Goal: Task Accomplishment & Management: Complete application form

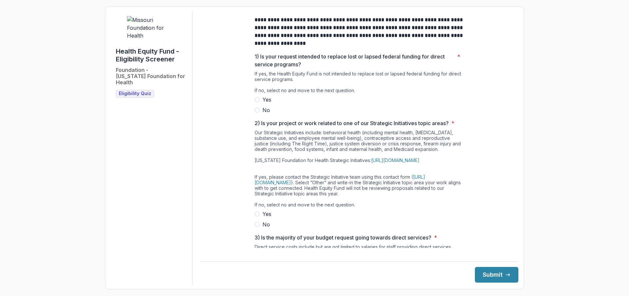
click at [255, 113] on span at bounding box center [256, 110] width 5 height 5
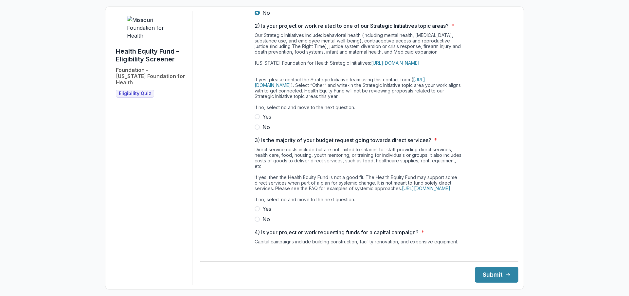
scroll to position [98, 0]
click at [257, 129] on span at bounding box center [256, 126] width 5 height 5
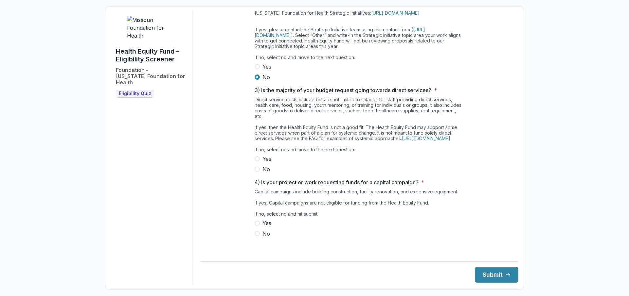
scroll to position [159, 0]
click at [257, 162] on span at bounding box center [256, 158] width 5 height 5
click at [256, 236] on span at bounding box center [256, 233] width 5 height 5
click at [478, 271] on button "Submit" at bounding box center [496, 275] width 43 height 16
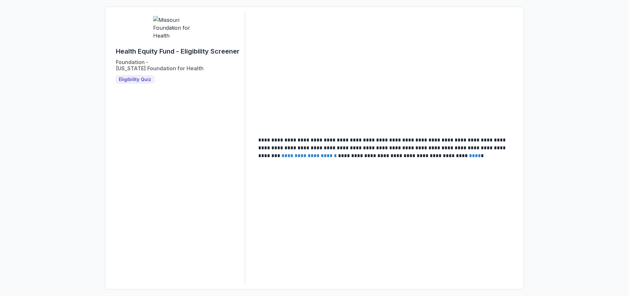
click at [145, 82] on span "Eligibility Quiz" at bounding box center [135, 80] width 32 height 6
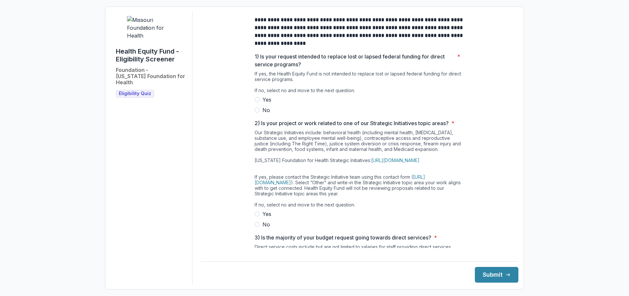
click at [257, 113] on span at bounding box center [256, 110] width 5 height 5
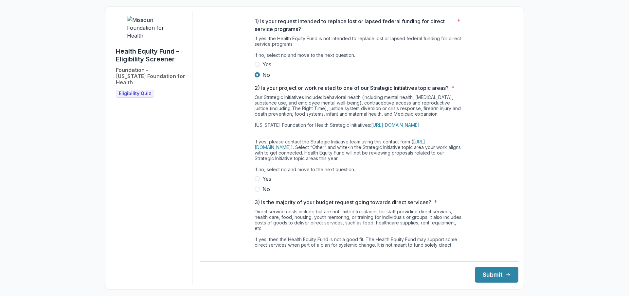
scroll to position [98, 0]
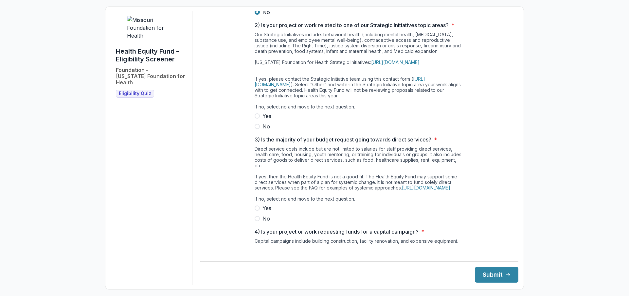
click at [256, 129] on span at bounding box center [256, 126] width 5 height 5
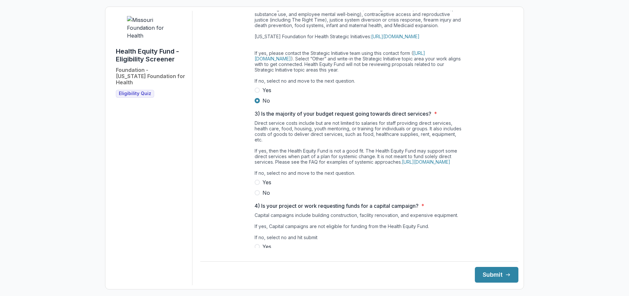
scroll to position [159, 0]
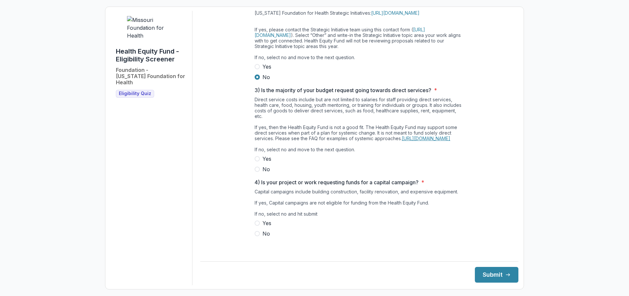
click at [413, 139] on link "https://mffh.org/our-focus/change-making-tools/health-equity-fund/hef-faq/" at bounding box center [426, 139] width 48 height 6
click at [258, 172] on span at bounding box center [256, 169] width 5 height 5
click at [256, 236] on span at bounding box center [256, 233] width 5 height 5
click at [491, 279] on button "Submit" at bounding box center [496, 275] width 43 height 16
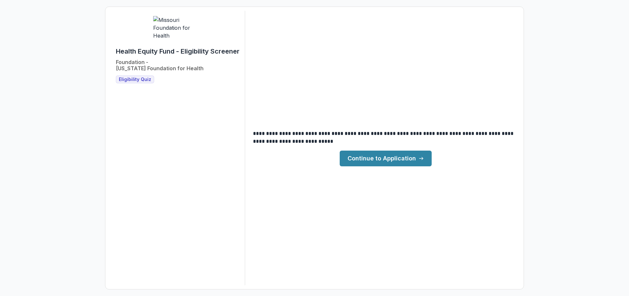
click at [394, 155] on link "Continue to Application" at bounding box center [385, 159] width 92 height 16
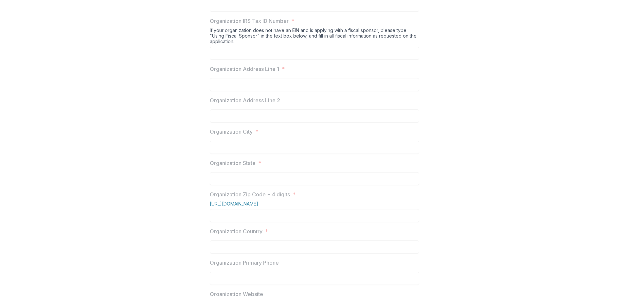
scroll to position [40, 0]
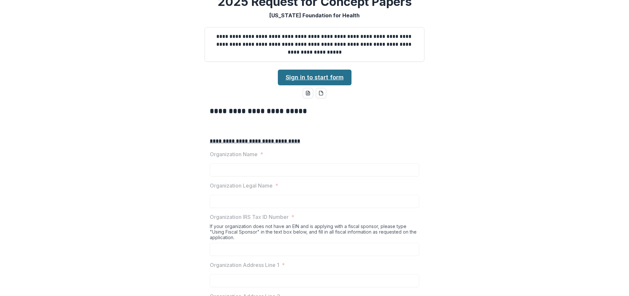
click at [322, 85] on link "Sign in to start form" at bounding box center [315, 78] width 74 height 16
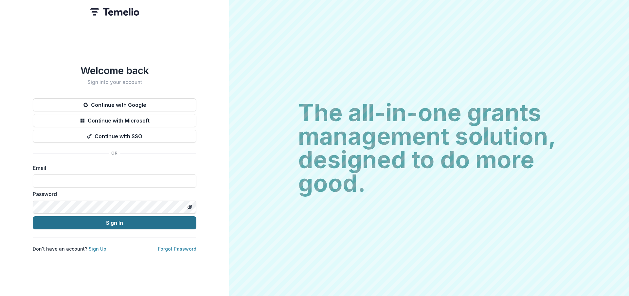
type input "**********"
click at [94, 222] on button "Sign In" at bounding box center [115, 223] width 164 height 13
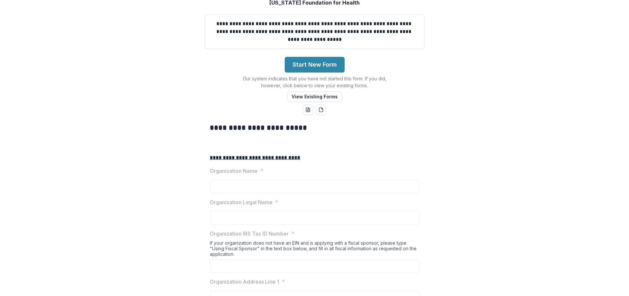
scroll to position [131, 0]
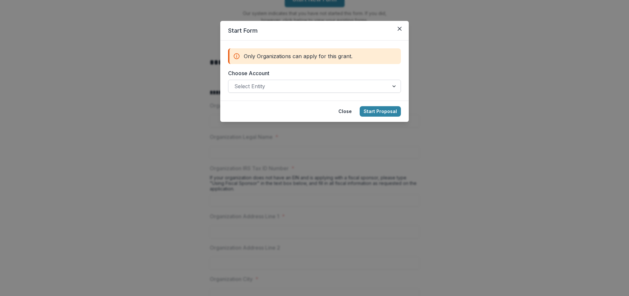
click at [296, 85] on div at bounding box center [308, 86] width 148 height 9
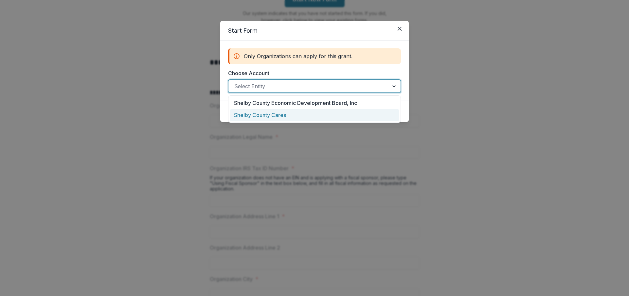
click at [272, 116] on div "Shelby County Cares" at bounding box center [314, 115] width 169 height 12
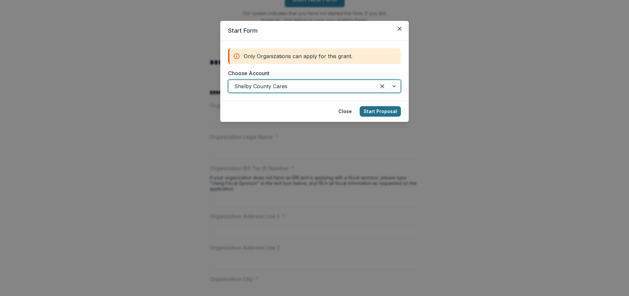
click at [376, 113] on button "Start Proposal" at bounding box center [379, 111] width 41 height 10
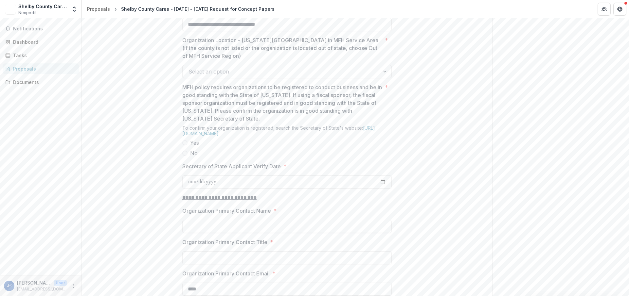
scroll to position [523, 0]
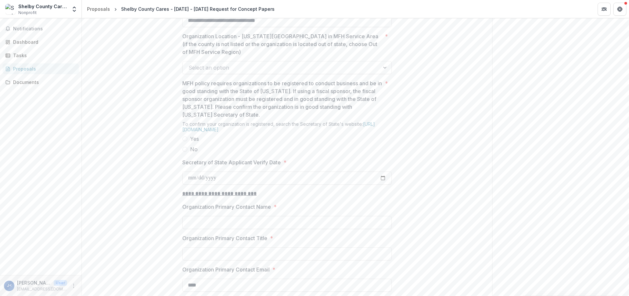
click at [260, 72] on div at bounding box center [280, 67] width 185 height 9
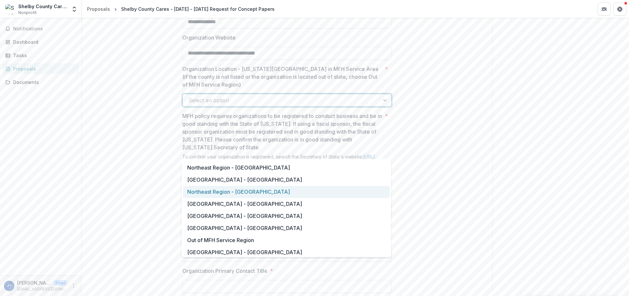
scroll to position [360, 0]
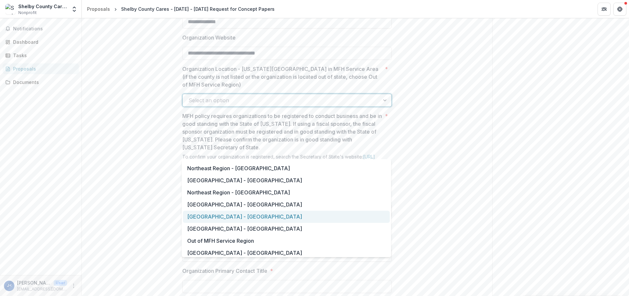
click at [229, 218] on div "[GEOGRAPHIC_DATA] - [GEOGRAPHIC_DATA]" at bounding box center [286, 217] width 207 height 12
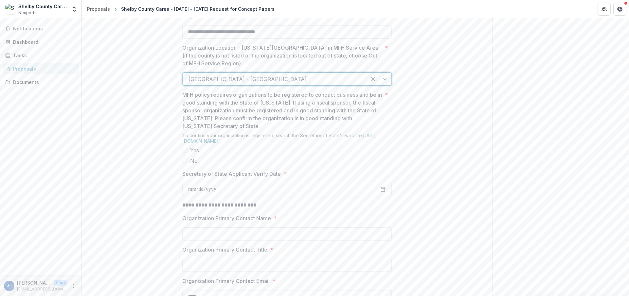
scroll to position [523, 0]
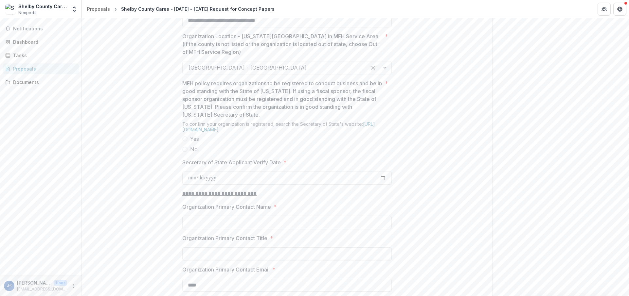
click at [184, 142] on span at bounding box center [184, 138] width 5 height 5
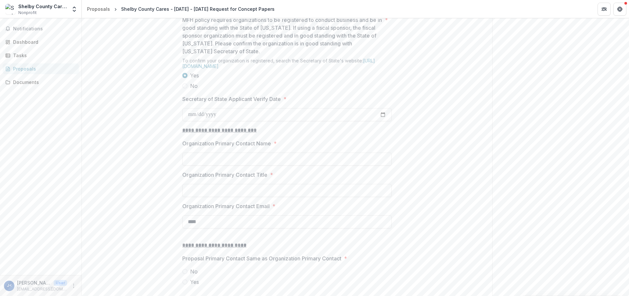
scroll to position [589, 0]
click at [190, 119] on input "Secretary of State Applicant Verify Date *" at bounding box center [286, 112] width 209 height 13
click at [286, 101] on span "*" at bounding box center [284, 97] width 3 height 8
click at [286, 119] on input "Secretary of State Applicant Verify Date *" at bounding box center [286, 112] width 209 height 13
type input "**********"
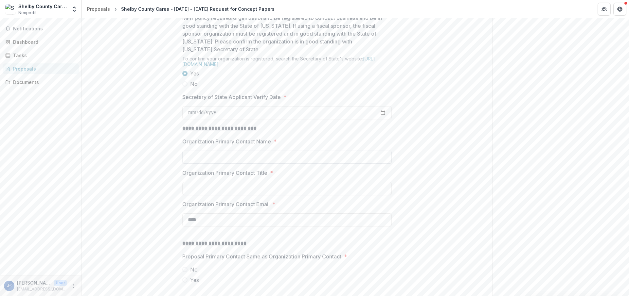
click at [243, 164] on input "Organization Primary Contact Name *" at bounding box center [286, 157] width 209 height 13
type input "**********"
type input "********"
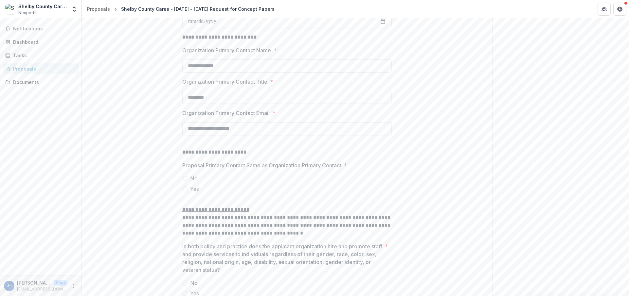
scroll to position [719, 0]
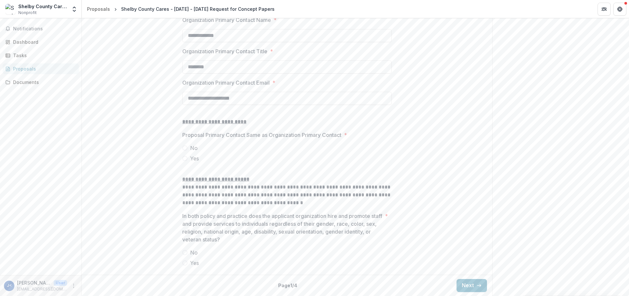
type input "**********"
click at [182, 151] on span at bounding box center [184, 148] width 5 height 5
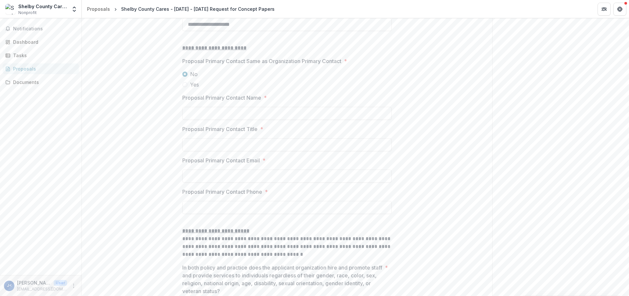
scroll to position [785, 0]
click at [216, 119] on input "Proposal Primary Contact Name *" at bounding box center [286, 112] width 209 height 13
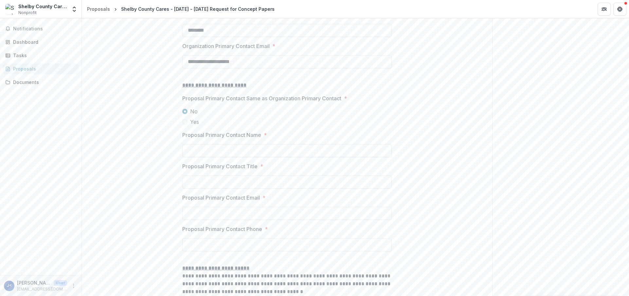
scroll to position [687, 0]
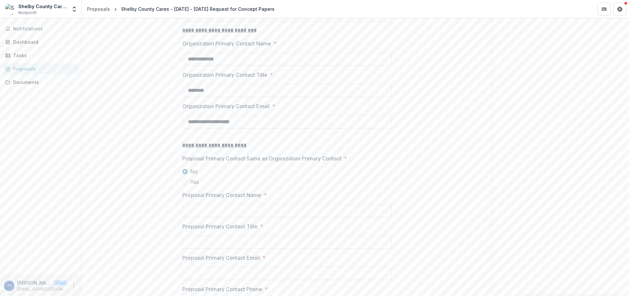
click at [184, 185] on span at bounding box center [184, 182] width 5 height 5
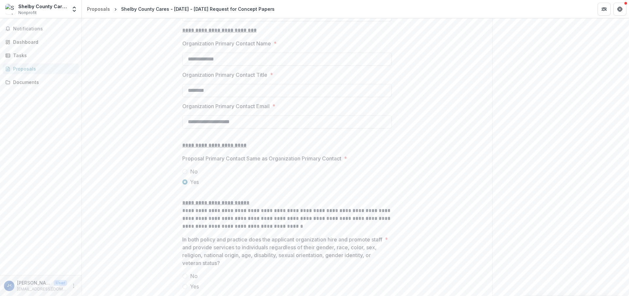
scroll to position [760, 0]
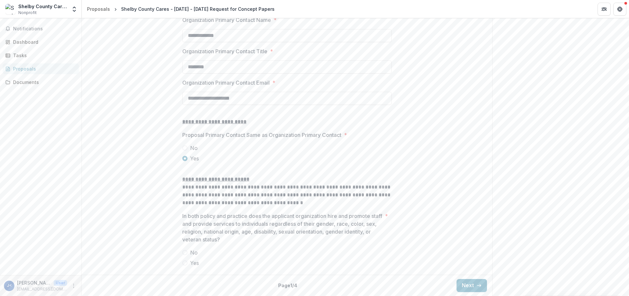
click at [183, 251] on span at bounding box center [184, 252] width 5 height 5
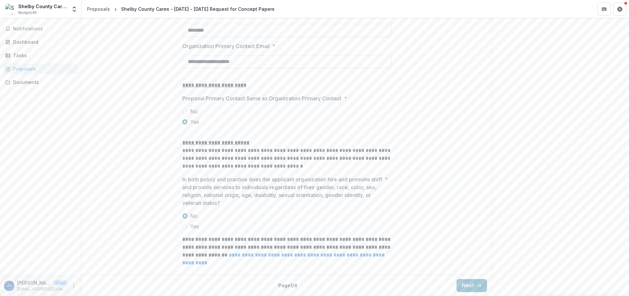
click at [185, 229] on span at bounding box center [184, 226] width 5 height 5
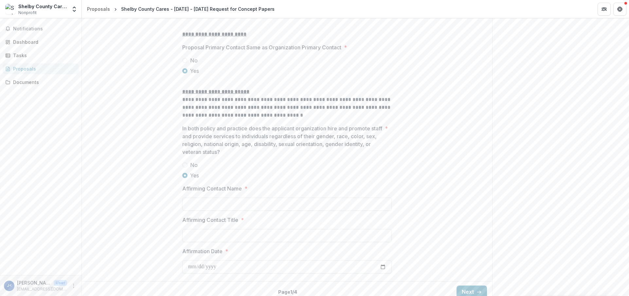
scroll to position [854, 0]
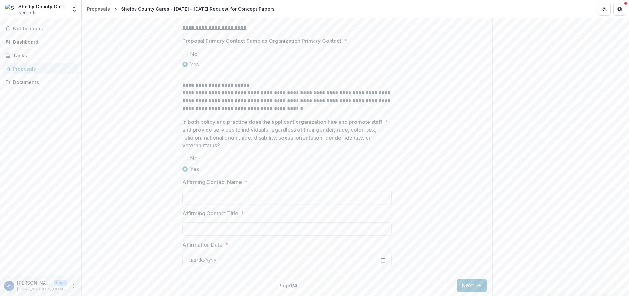
click at [199, 201] on input "Affirming Contact Name *" at bounding box center [286, 197] width 209 height 13
type input "**********"
type input "********"
click at [193, 264] on input "Affirmation Date *" at bounding box center [286, 260] width 209 height 13
click at [380, 260] on input "Affirmation Date *" at bounding box center [286, 260] width 209 height 13
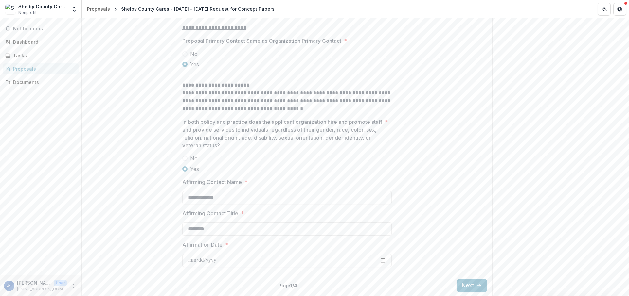
type input "**********"
click at [471, 288] on button "Next" at bounding box center [471, 285] width 30 height 13
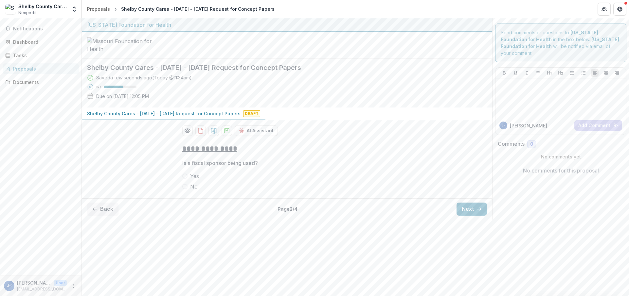
click at [184, 189] on span at bounding box center [184, 186] width 5 height 5
click at [468, 216] on button "Next" at bounding box center [471, 209] width 30 height 13
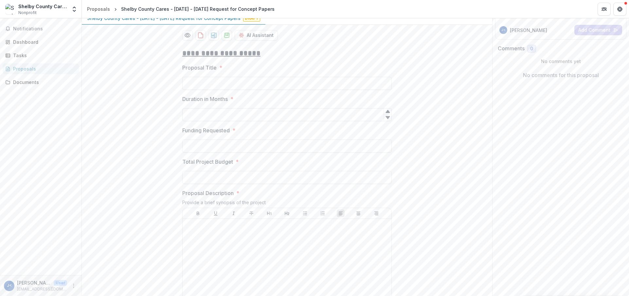
scroll to position [98, 0]
click at [218, 87] on input "Proposal Title *" at bounding box center [286, 80] width 209 height 13
type input "*"
click at [223, 87] on input "**********" at bounding box center [286, 80] width 209 height 13
type input "**********"
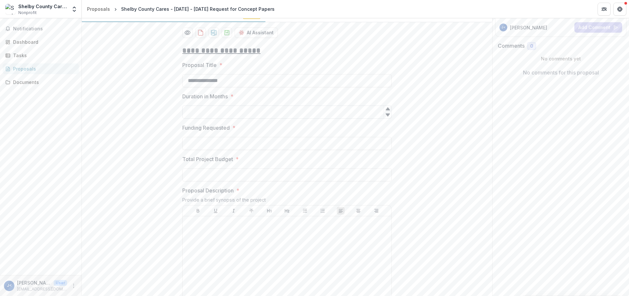
click at [213, 119] on input "Duration in Months *" at bounding box center [286, 112] width 209 height 13
type input "**"
click at [216, 150] on input "Funding Requested *" at bounding box center [286, 143] width 209 height 13
type input "********"
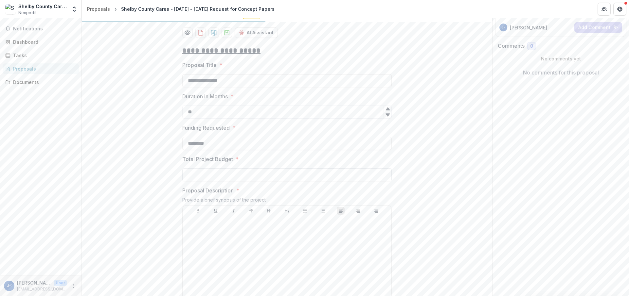
click at [195, 182] on input "Total Project Budget *" at bounding box center [286, 174] width 209 height 13
type input "********"
click at [237, 281] on div at bounding box center [286, 268] width 203 height 98
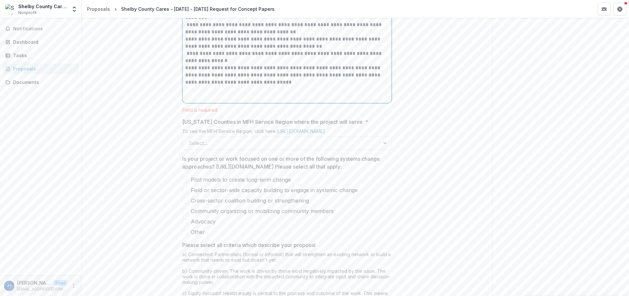
scroll to position [1231, 0]
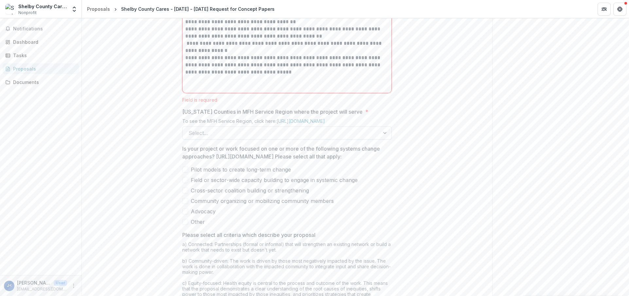
click at [216, 178] on body "**********" at bounding box center [314, 148] width 629 height 296
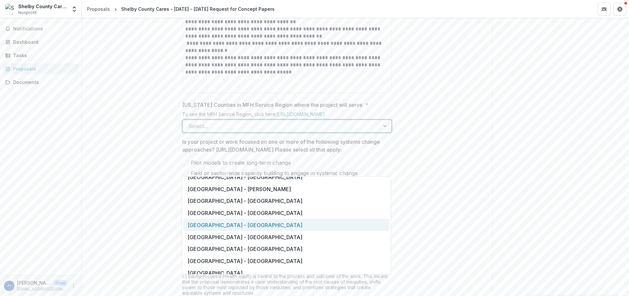
scroll to position [294, 0]
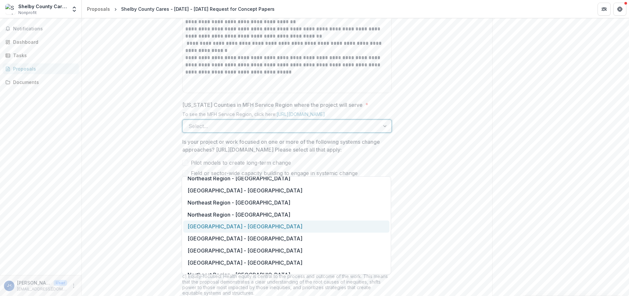
click at [232, 230] on div "Northeast Region - Macon" at bounding box center [286, 227] width 206 height 12
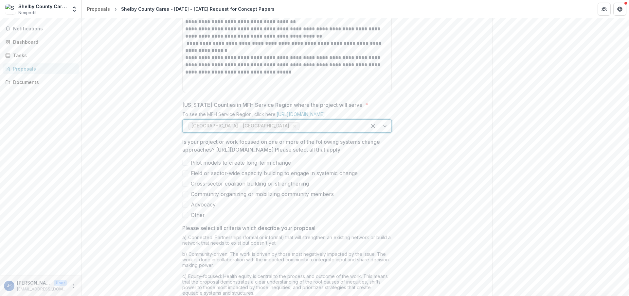
click at [301, 131] on div at bounding box center [331, 126] width 60 height 9
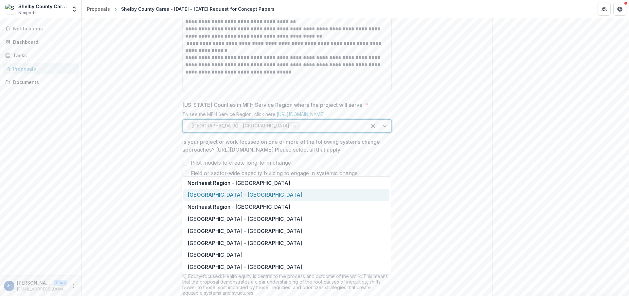
scroll to position [392, 0]
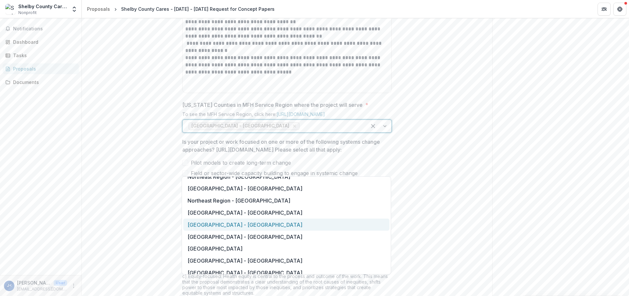
click at [234, 225] on div "[GEOGRAPHIC_DATA] - [GEOGRAPHIC_DATA]" at bounding box center [286, 225] width 206 height 12
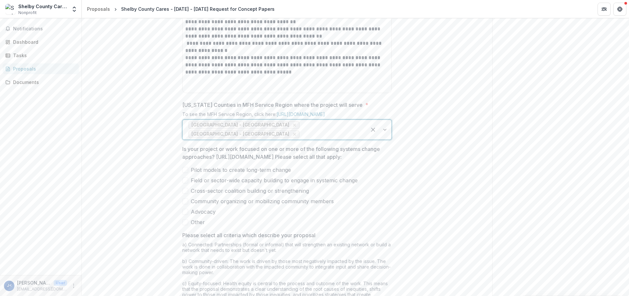
click at [338, 139] on div at bounding box center [331, 134] width 60 height 9
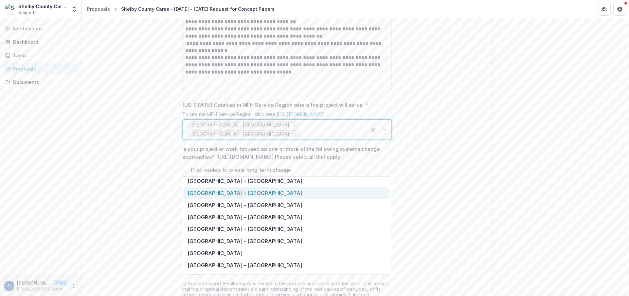
scroll to position [196, 0]
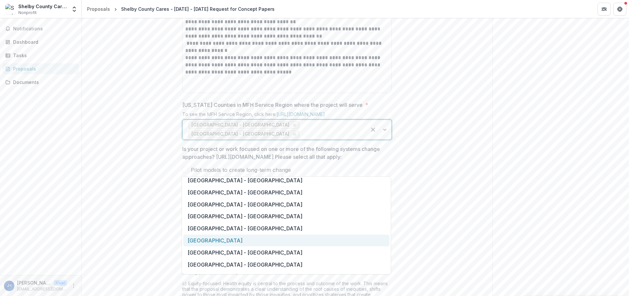
click at [271, 240] on div "[GEOGRAPHIC_DATA]" at bounding box center [286, 241] width 206 height 12
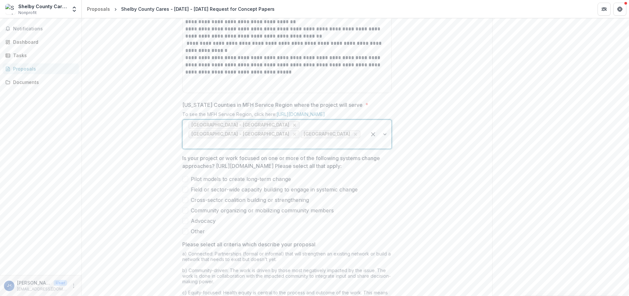
click at [292, 128] on icon "Remove Northeast Region - Macon" at bounding box center [294, 125] width 5 height 5
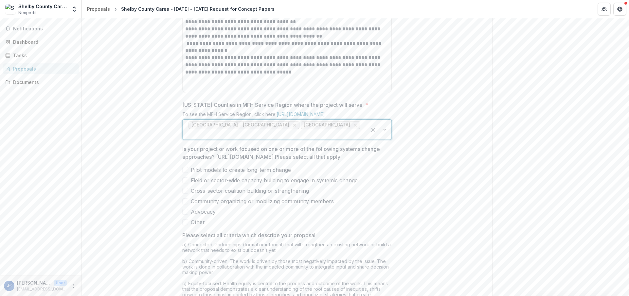
click at [293, 127] on icon "Remove Northeast Region - Shelby" at bounding box center [294, 125] width 3 height 3
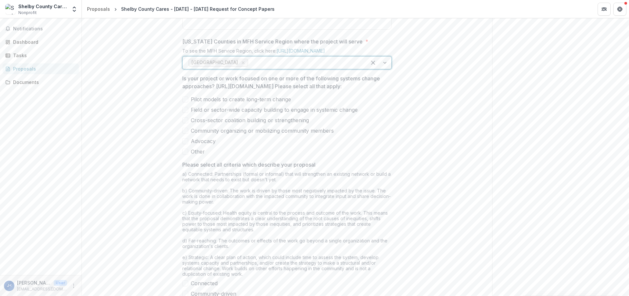
scroll to position [1297, 0]
click at [184, 100] on span at bounding box center [185, 98] width 6 height 6
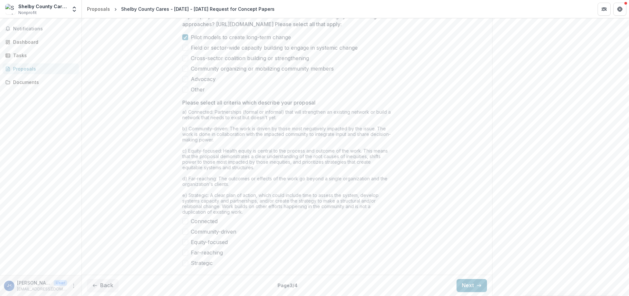
scroll to position [1395, 0]
click at [185, 51] on span at bounding box center [185, 48] width 6 height 6
click at [185, 61] on span at bounding box center [185, 58] width 6 height 6
click at [186, 72] on span at bounding box center [185, 69] width 6 height 6
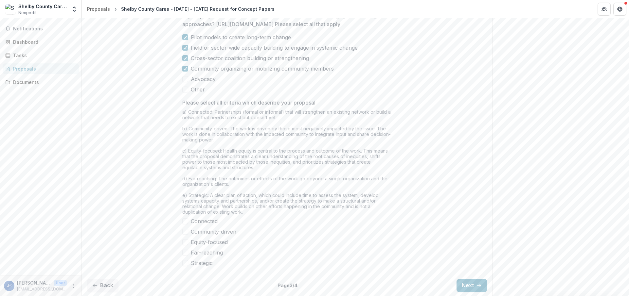
click at [184, 233] on span at bounding box center [185, 232] width 6 height 6
click at [185, 241] on span at bounding box center [185, 242] width 6 height 6
click at [185, 250] on span at bounding box center [185, 253] width 6 height 6
click at [185, 263] on span at bounding box center [185, 263] width 6 height 6
click at [185, 221] on span at bounding box center [185, 221] width 6 height 6
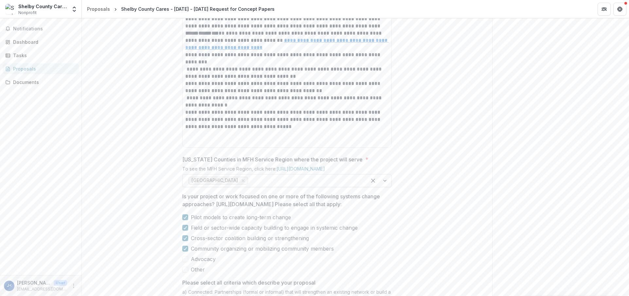
scroll to position [1177, 0]
click at [264, 130] on p "**********" at bounding box center [286, 120] width 203 height 22
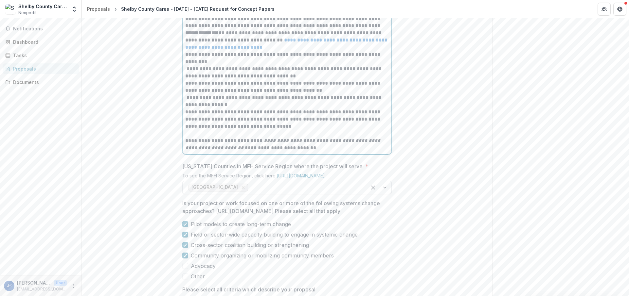
click at [304, 152] on p "**********" at bounding box center [286, 141] width 203 height 22
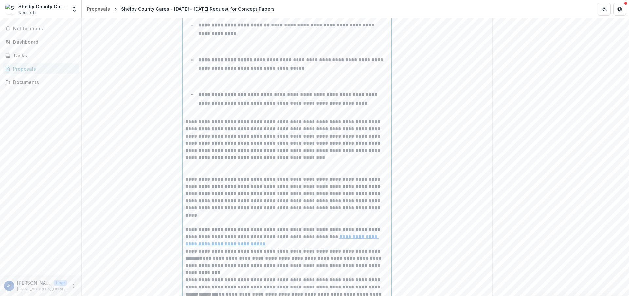
scroll to position [948, 0]
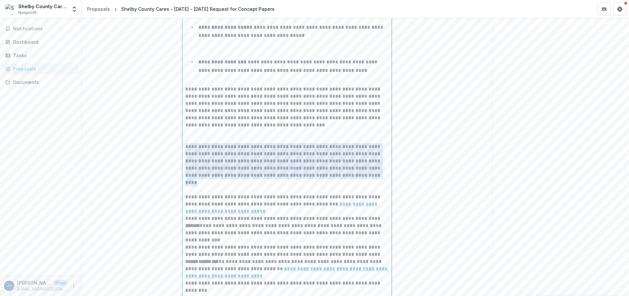
drag, startPoint x: 370, startPoint y: 219, endPoint x: 184, endPoint y: 185, distance: 188.3
click at [185, 179] on p "**********" at bounding box center [286, 161] width 203 height 36
copy p "**********"
paste div
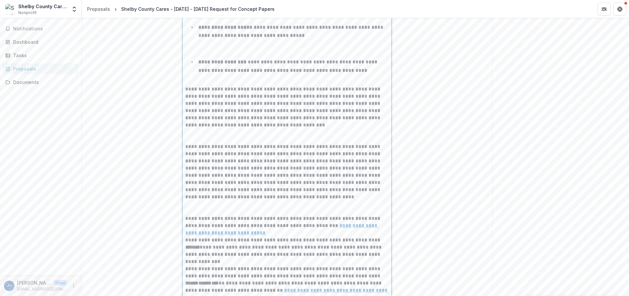
click at [233, 201] on p "**********" at bounding box center [286, 172] width 203 height 58
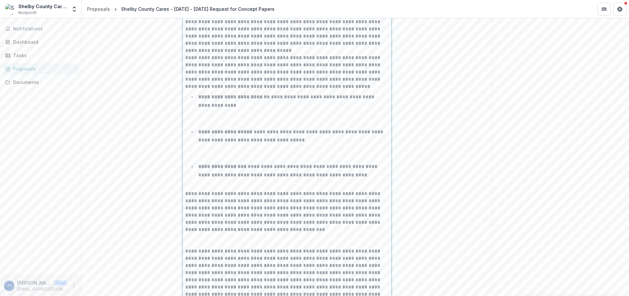
scroll to position [752, 0]
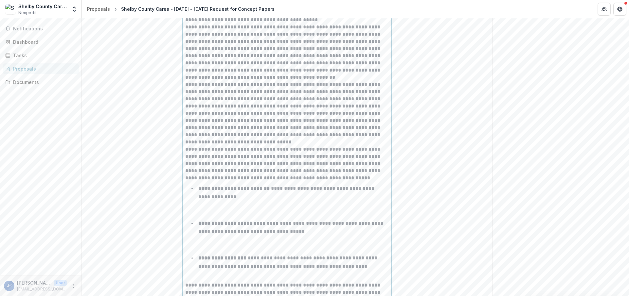
click at [333, 126] on p "**********" at bounding box center [286, 113] width 203 height 65
click at [363, 182] on p "**********" at bounding box center [286, 164] width 203 height 36
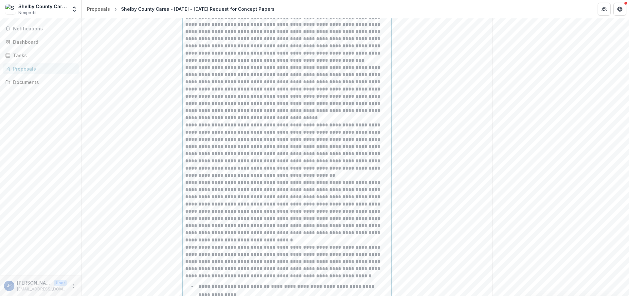
scroll to position [621, 0]
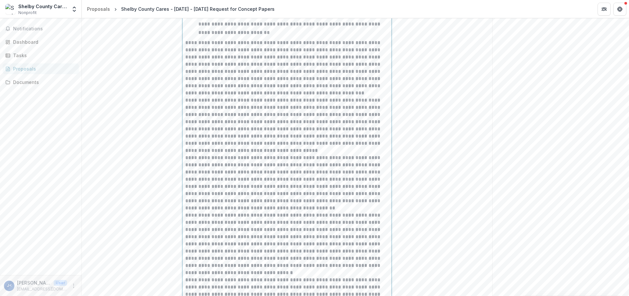
click at [348, 141] on p "**********" at bounding box center [286, 126] width 203 height 58
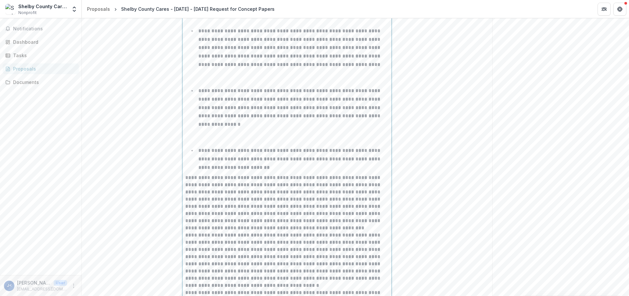
scroll to position [458, 0]
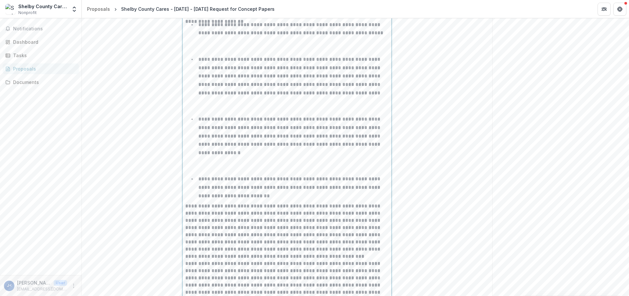
click at [269, 18] on p "**********" at bounding box center [286, 3] width 203 height 29
click at [294, 18] on p "**********" at bounding box center [286, 3] width 203 height 29
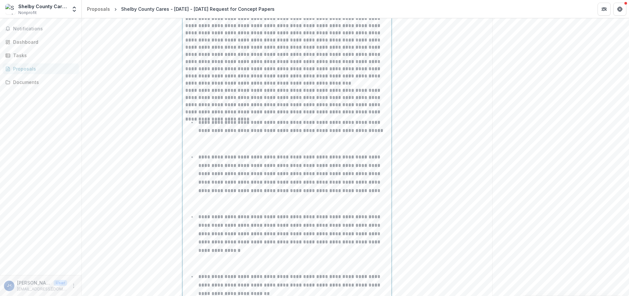
scroll to position [359, 0]
click at [364, 87] on p at bounding box center [286, 23] width 203 height 130
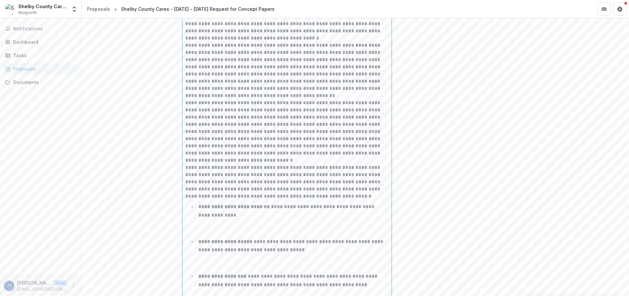
scroll to position [817, 0]
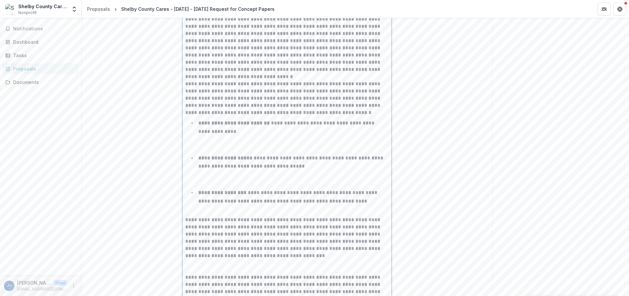
click at [318, 69] on p "**********" at bounding box center [286, 48] width 203 height 65
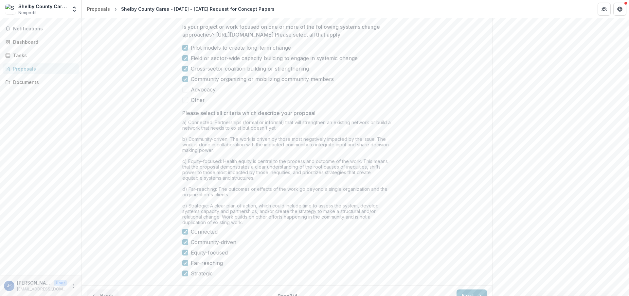
scroll to position [1456, 0]
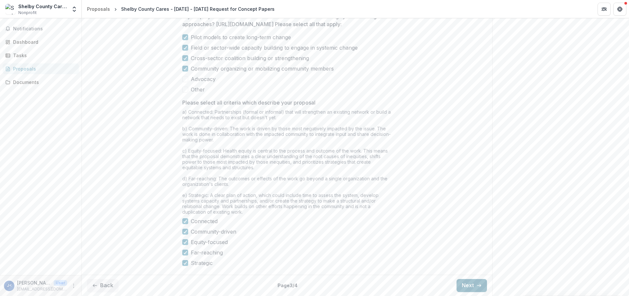
click at [465, 287] on button "Next" at bounding box center [471, 285] width 30 height 13
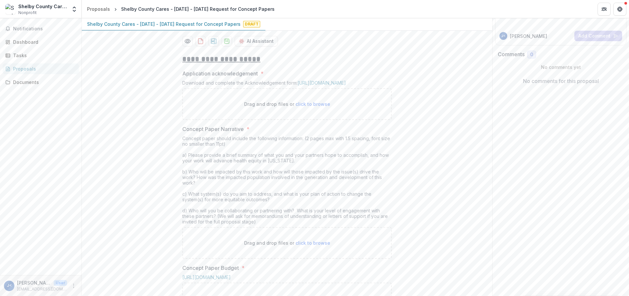
scroll to position [83, 0]
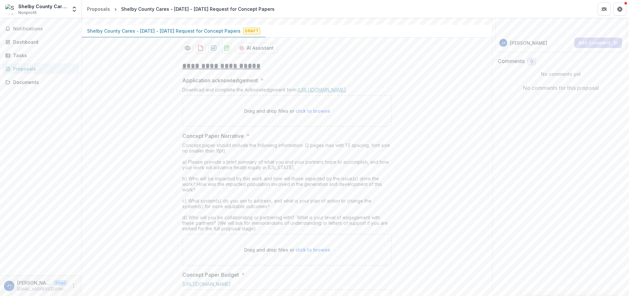
click at [330, 93] on link "[URL][DOMAIN_NAME]" at bounding box center [321, 90] width 48 height 6
click at [309, 114] on span "click to browse" at bounding box center [312, 111] width 35 height 6
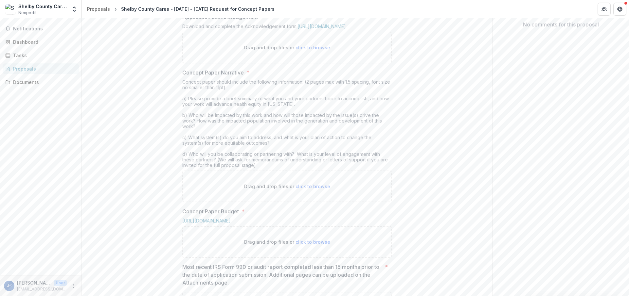
scroll to position [148, 0]
type input "**********"
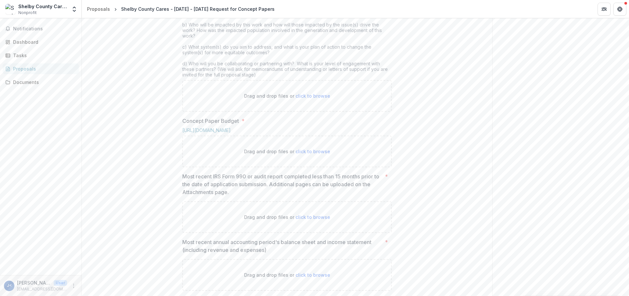
scroll to position [279, 0]
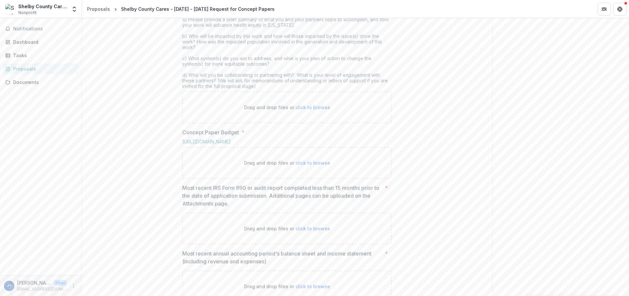
click at [300, 110] on span "click to browse" at bounding box center [312, 108] width 35 height 6
type input "**********"
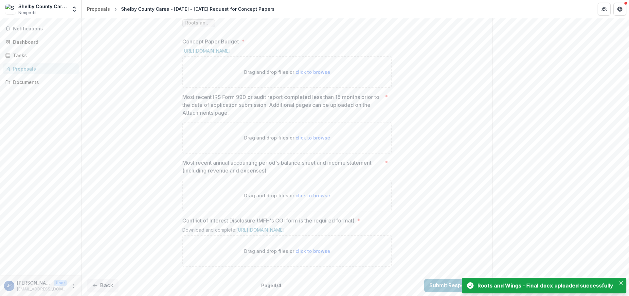
scroll to position [484, 0]
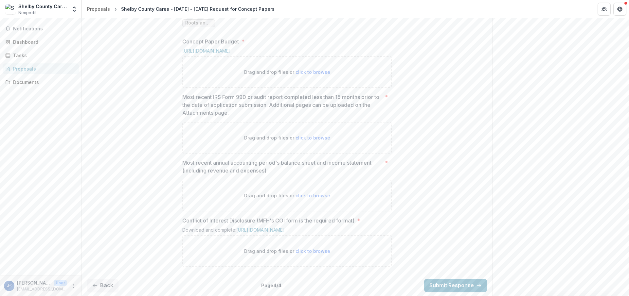
click at [302, 135] on span "click to browse" at bounding box center [312, 138] width 35 height 6
click at [308, 135] on p "Drag and drop files or click to browse" at bounding box center [287, 137] width 86 height 7
type input "**********"
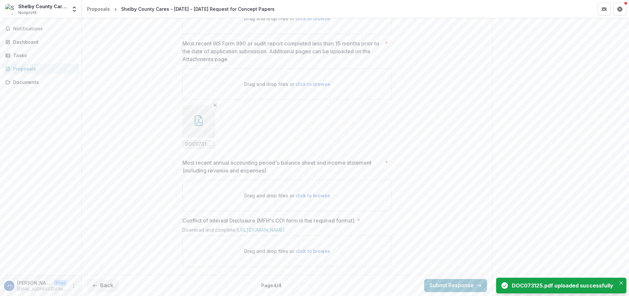
scroll to position [538, 0]
click at [285, 227] on link "[URL][DOMAIN_NAME]" at bounding box center [260, 230] width 48 height 6
click at [306, 249] on span "click to browse" at bounding box center [312, 252] width 35 height 6
type input "**********"
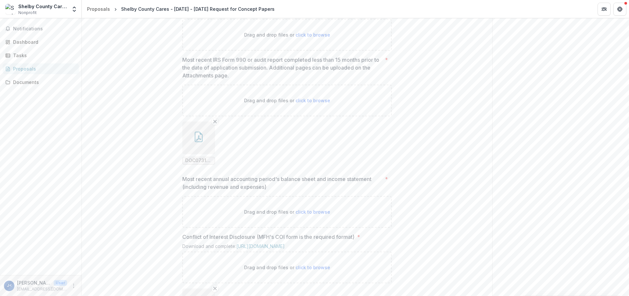
scroll to position [592, 0]
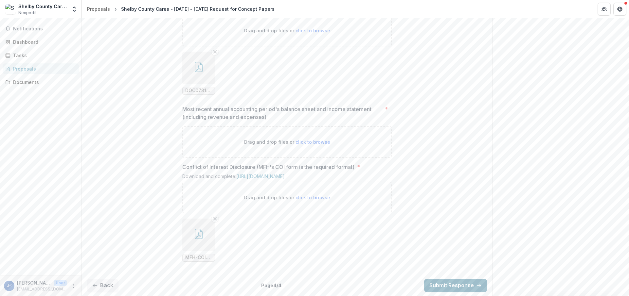
click at [449, 283] on button "Submit Response" at bounding box center [455, 285] width 63 height 13
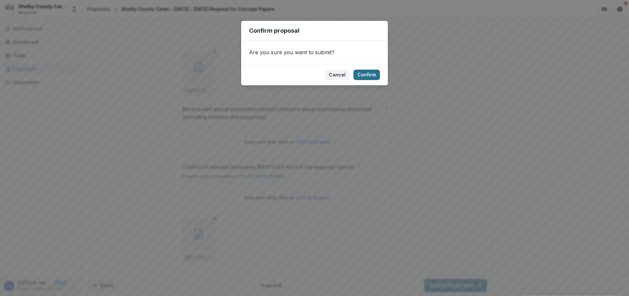
click at [366, 76] on button "Confirm" at bounding box center [366, 75] width 26 height 10
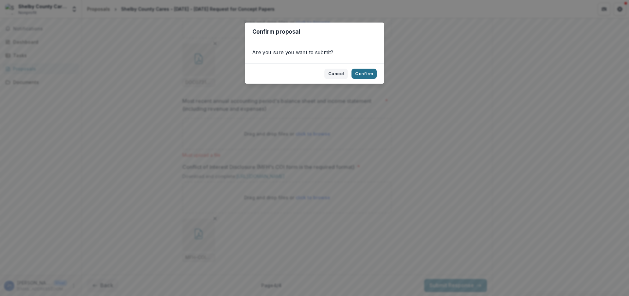
scroll to position [600, 0]
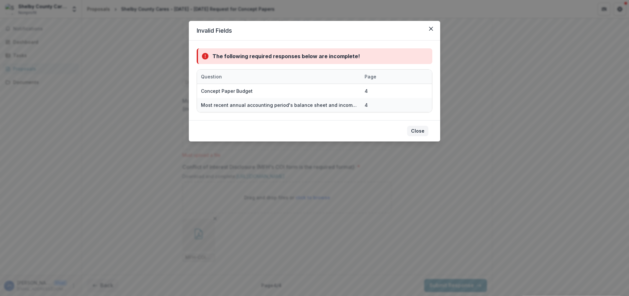
click at [422, 131] on button "Close" at bounding box center [417, 131] width 21 height 10
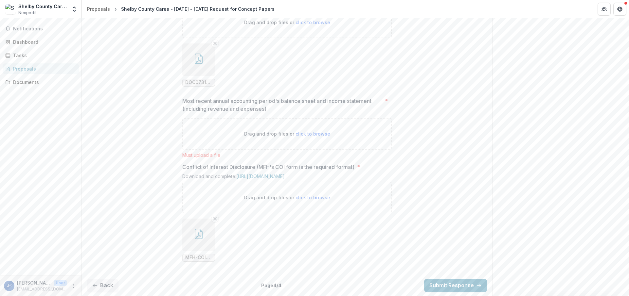
click at [304, 137] on span "click to browse" at bounding box center [312, 134] width 35 height 6
click at [309, 137] on span "click to browse" at bounding box center [312, 134] width 35 height 6
click at [312, 136] on span "click to browse" at bounding box center [312, 134] width 35 height 6
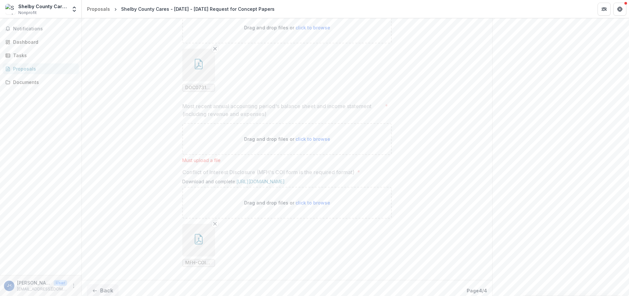
scroll to position [629, 0]
click at [301, 124] on div "Drag and drop files or click to browse" at bounding box center [286, 134] width 209 height 32
click at [302, 131] on span "click to browse" at bounding box center [312, 134] width 35 height 6
click at [301, 131] on span "click to browse" at bounding box center [312, 134] width 35 height 6
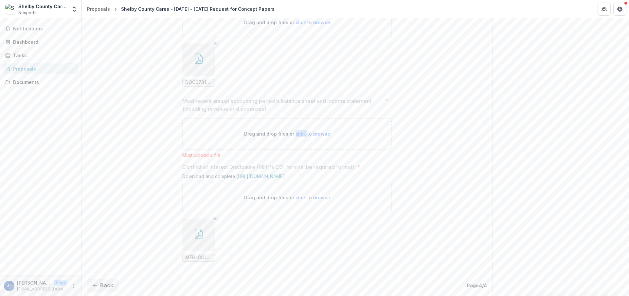
click at [301, 131] on span "click to browse" at bounding box center [312, 134] width 35 height 6
drag, startPoint x: 301, startPoint y: 129, endPoint x: 320, endPoint y: 129, distance: 19.0
click at [301, 131] on span "click to browse" at bounding box center [312, 134] width 35 height 6
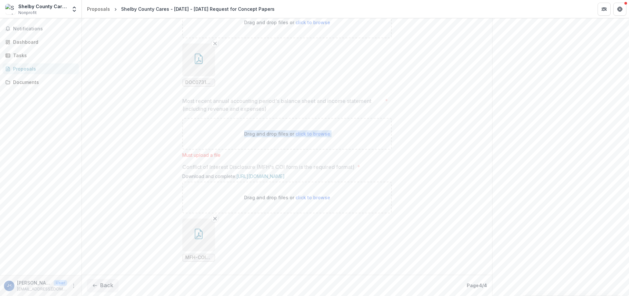
click at [332, 127] on div "Drag and drop files or click to browse" at bounding box center [286, 134] width 209 height 32
click at [201, 146] on div "Most recent annual accounting period's balance sheet and income statement (incl…" at bounding box center [286, 127] width 209 height 61
click at [203, 152] on div "Must upload a file" at bounding box center [286, 155] width 209 height 6
click at [319, 140] on div "Drag and drop files or click to browse" at bounding box center [286, 134] width 209 height 32
click at [316, 131] on span "click to browse" at bounding box center [312, 134] width 35 height 6
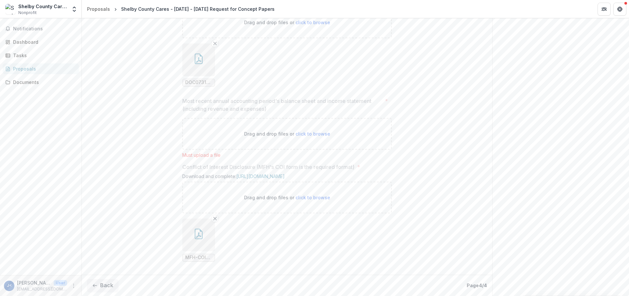
click at [316, 131] on span "click to browse" at bounding box center [312, 134] width 35 height 6
click at [385, 107] on span "*" at bounding box center [386, 105] width 3 height 16
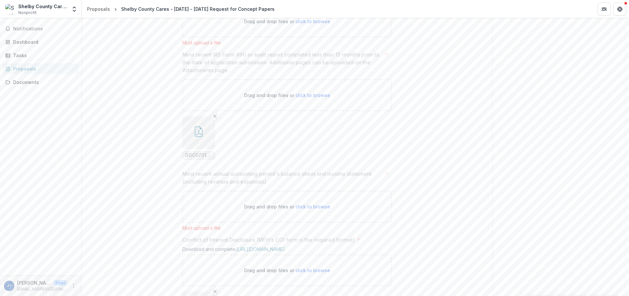
scroll to position [463, 0]
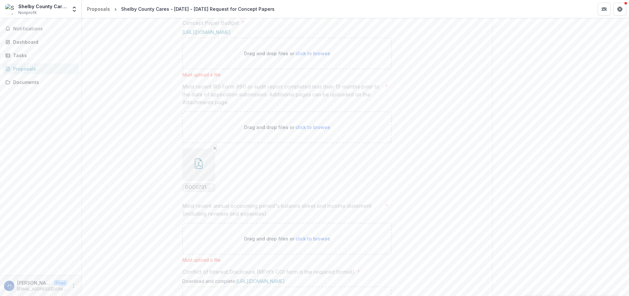
click at [308, 56] on span "click to browse" at bounding box center [312, 54] width 35 height 6
click at [231, 35] on link "[URL][DOMAIN_NAME]" at bounding box center [206, 32] width 48 height 6
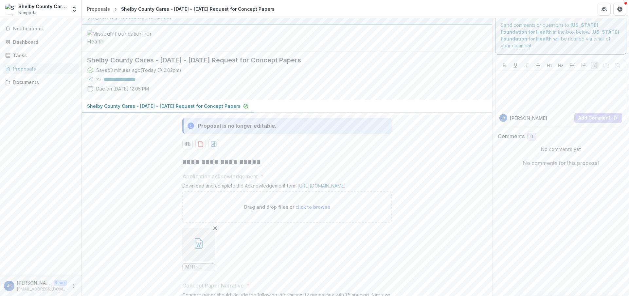
scroll to position [0, 0]
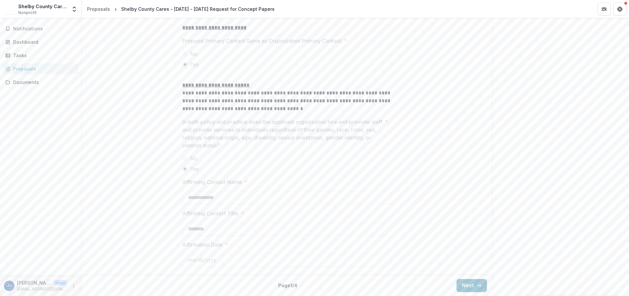
scroll to position [875, 0]
click at [469, 281] on button "Next" at bounding box center [471, 285] width 30 height 13
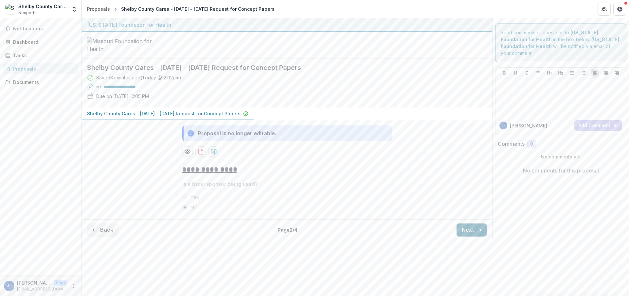
click at [469, 237] on button "Next" at bounding box center [471, 230] width 30 height 13
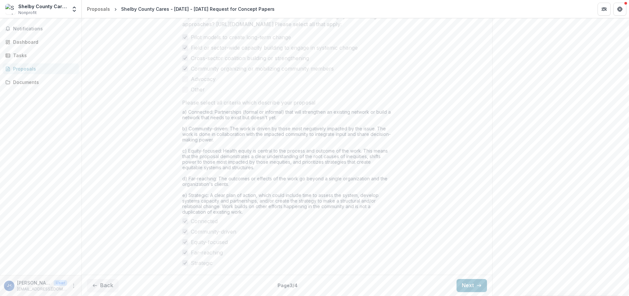
click at [469, 281] on button "Next" at bounding box center [471, 285] width 30 height 13
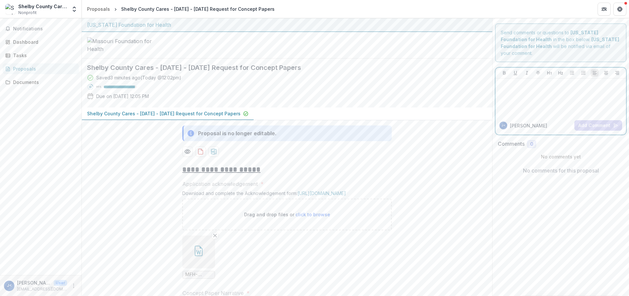
click at [511, 88] on div at bounding box center [560, 97] width 125 height 33
drag, startPoint x: 378, startPoint y: 223, endPoint x: 368, endPoint y: 292, distance: 69.7
drag, startPoint x: 611, startPoint y: 77, endPoint x: 495, endPoint y: 83, distance: 115.3
click at [495, 83] on div "**********" at bounding box center [560, 97] width 130 height 38
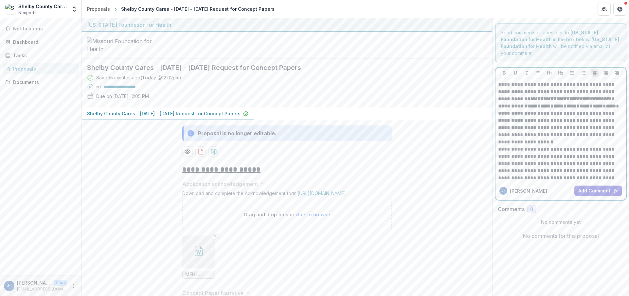
scroll to position [96, 0]
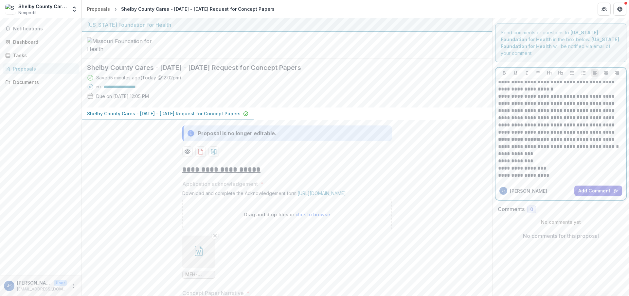
click at [538, 150] on p "**********" at bounding box center [559, 164] width 123 height 29
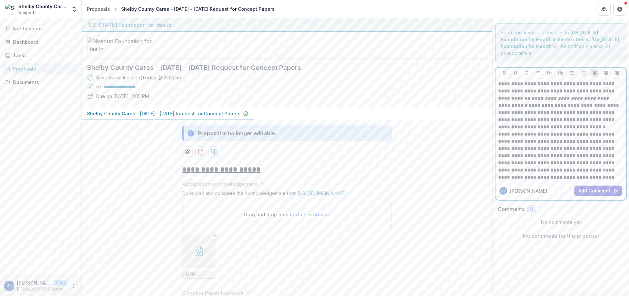
scroll to position [0, 0]
drag, startPoint x: 514, startPoint y: 91, endPoint x: 526, endPoint y: 96, distance: 12.8
click at [526, 96] on p "**********" at bounding box center [559, 106] width 123 height 50
click at [527, 70] on icon "Italicize" at bounding box center [526, 72] width 5 height 5
click at [547, 118] on p "**********" at bounding box center [559, 106] width 123 height 50
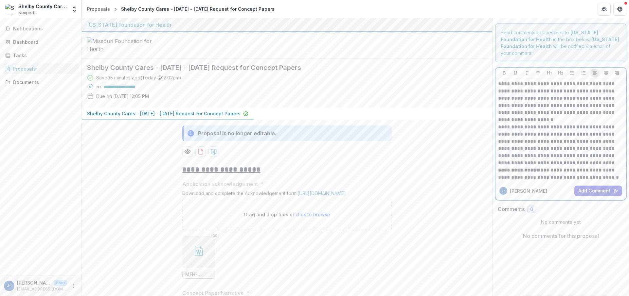
scroll to position [96, 0]
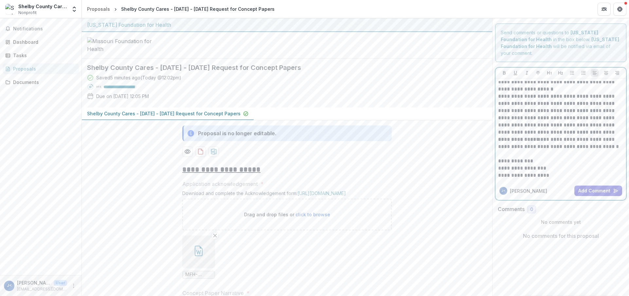
click at [498, 150] on p "**********" at bounding box center [559, 164] width 123 height 29
click at [600, 186] on button "Add Comment" at bounding box center [598, 191] width 48 height 10
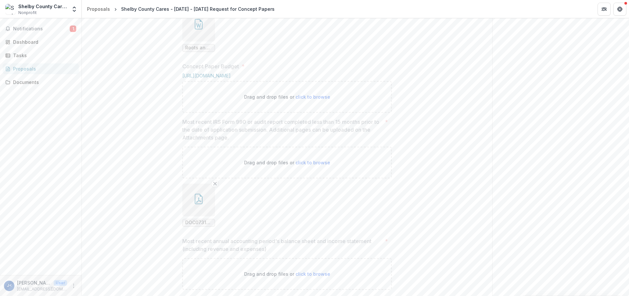
scroll to position [425, 0]
click at [20, 29] on span "Notifications" at bounding box center [41, 29] width 57 height 6
click at [99, 112] on div "**********" at bounding box center [287, 66] width 410 height 665
click at [35, 44] on div "Dashboard" at bounding box center [43, 42] width 61 height 7
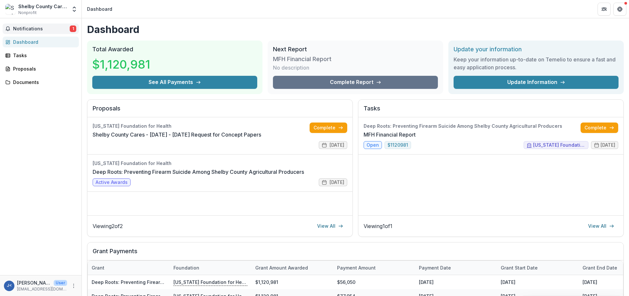
click at [26, 27] on span "Notifications" at bounding box center [41, 29] width 57 height 6
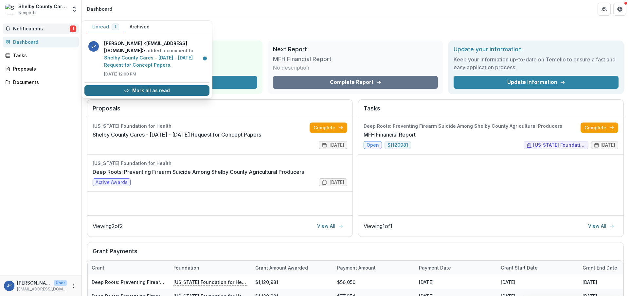
click at [147, 90] on button "Mark all as read" at bounding box center [146, 90] width 125 height 10
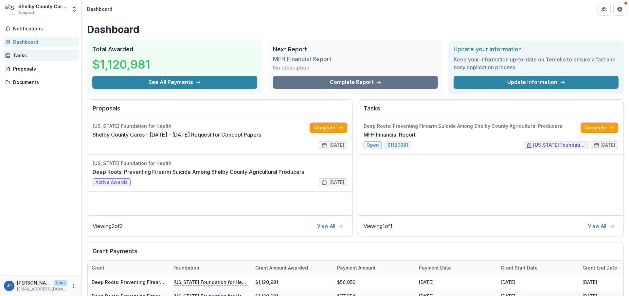
click at [19, 56] on div "Tasks" at bounding box center [43, 55] width 61 height 7
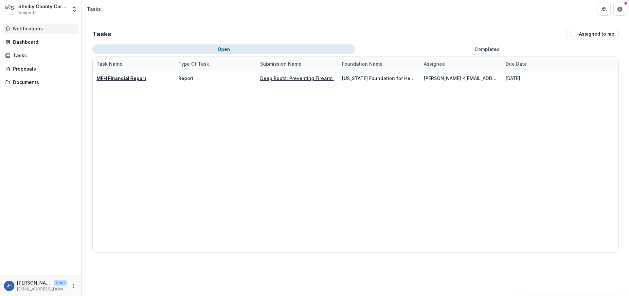
click at [25, 24] on button "Notifications" at bounding box center [41, 29] width 76 height 10
click at [28, 84] on div "Documents" at bounding box center [43, 82] width 61 height 7
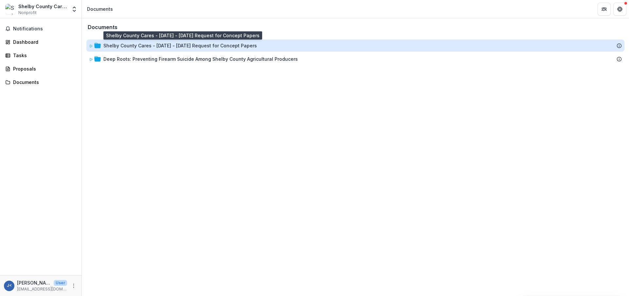
click at [123, 46] on div "Shelby County Cares - [DATE] - [DATE] Request for Concept Papers" at bounding box center [179, 45] width 153 height 7
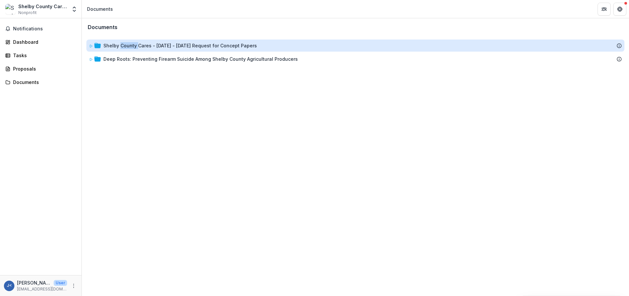
click at [123, 46] on div "Shelby County Cares - [DATE] - [DATE] Request for Concept Papers" at bounding box center [179, 45] width 153 height 7
